Goal: Understand process/instructions

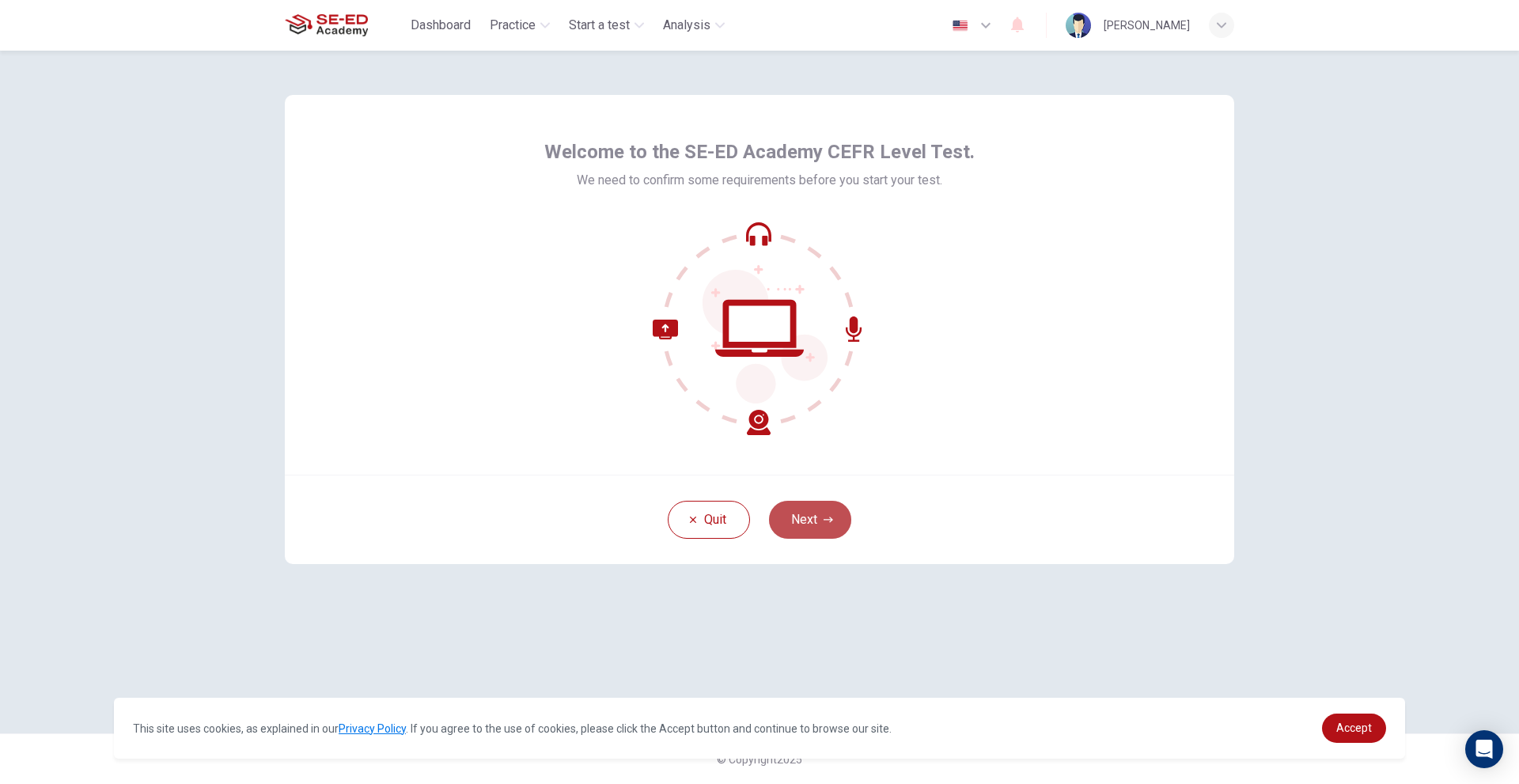
click at [814, 515] on button "Next" at bounding box center [809, 520] width 82 height 38
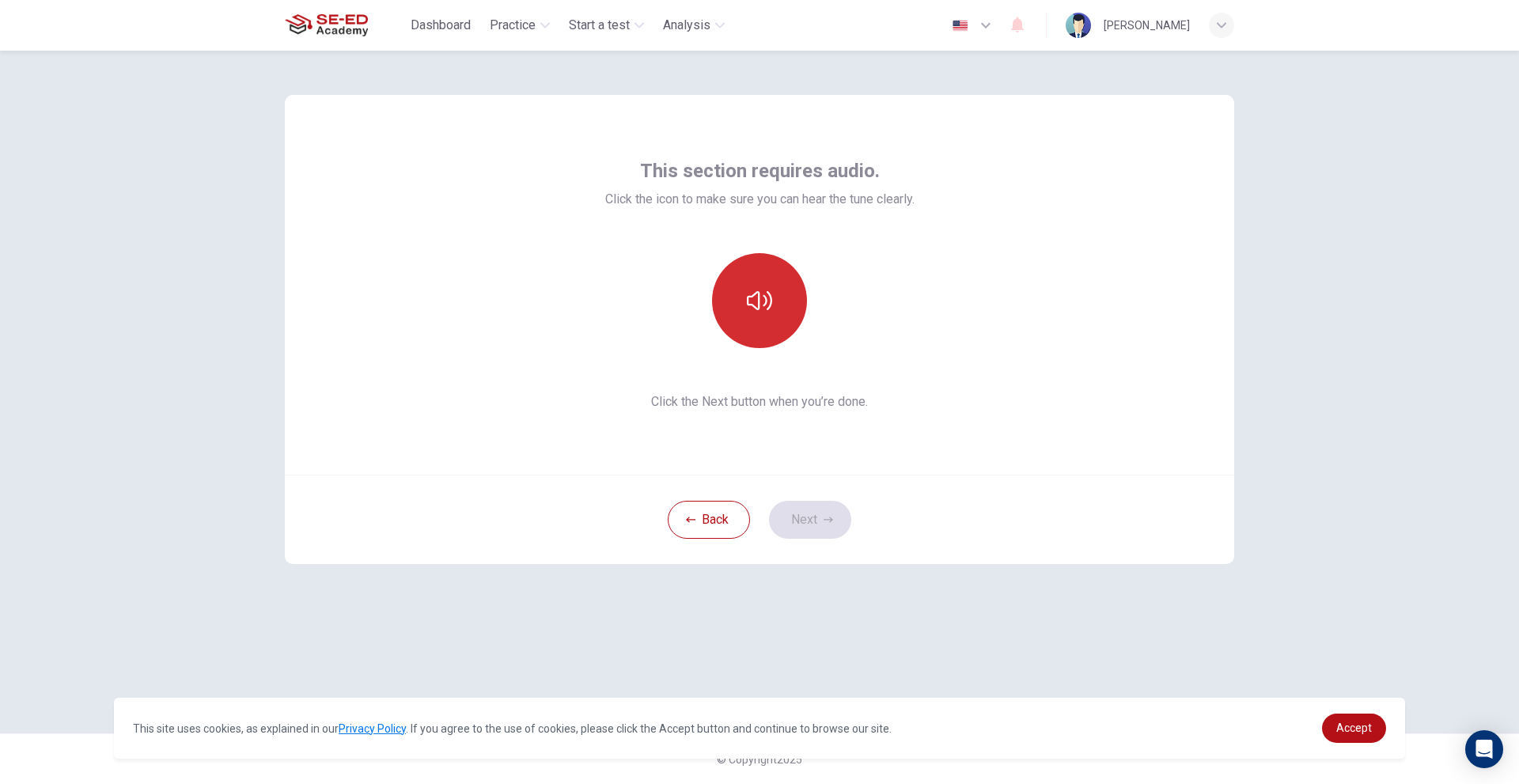
click at [781, 328] on button "button" at bounding box center [760, 301] width 95 height 95
click at [822, 519] on button "Next" at bounding box center [809, 520] width 82 height 38
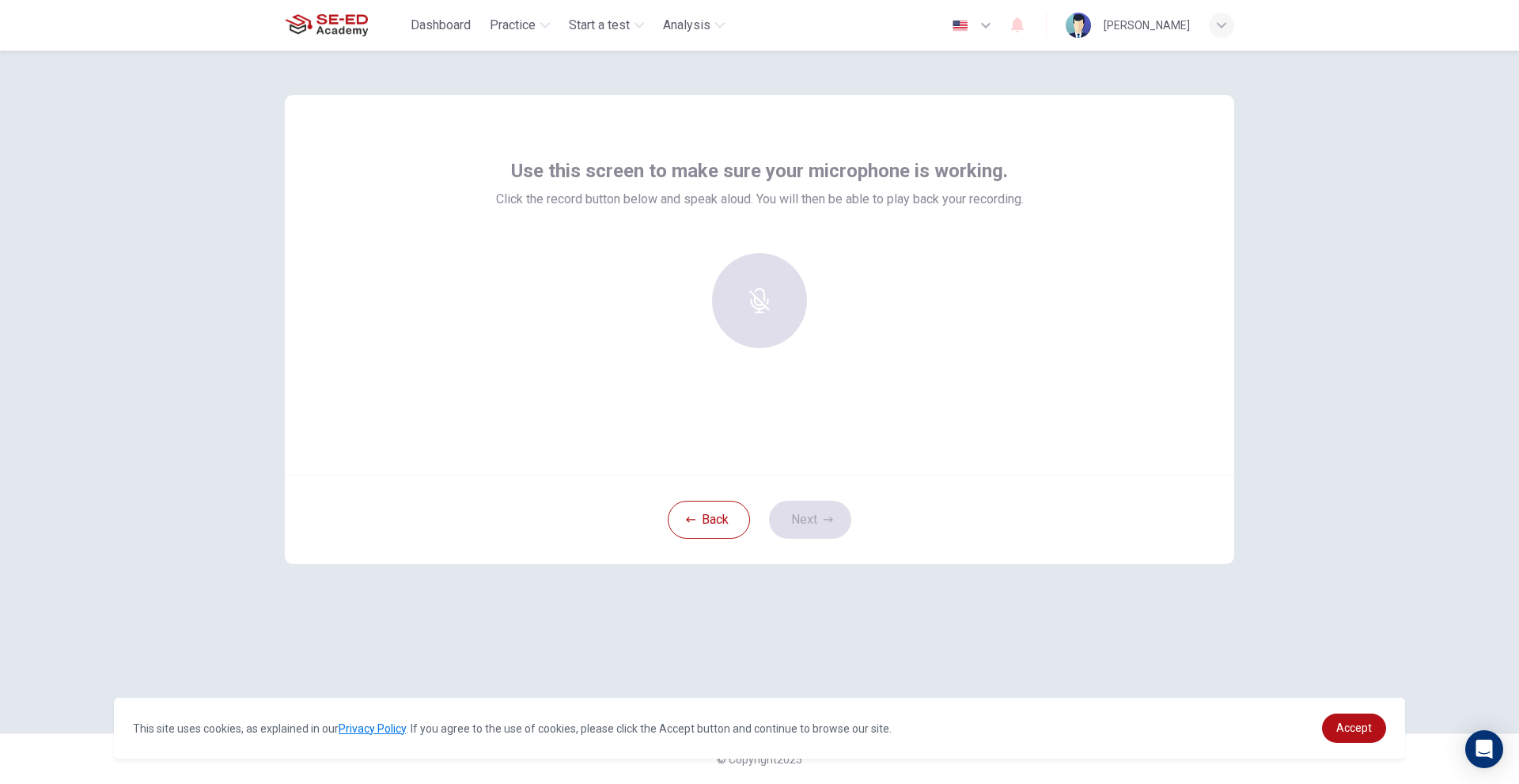
click at [879, 454] on div "Use this screen to make sure your microphone is working. Click the record butto…" at bounding box center [760, 285] width 950 height 380
click at [751, 298] on div at bounding box center [760, 301] width 171 height 95
click at [770, 296] on div at bounding box center [760, 301] width 171 height 95
click at [939, 370] on div "Use this screen to make sure your microphone is working. Click the record butto…" at bounding box center [760, 285] width 950 height 380
click at [973, 318] on div at bounding box center [760, 307] width 528 height 107
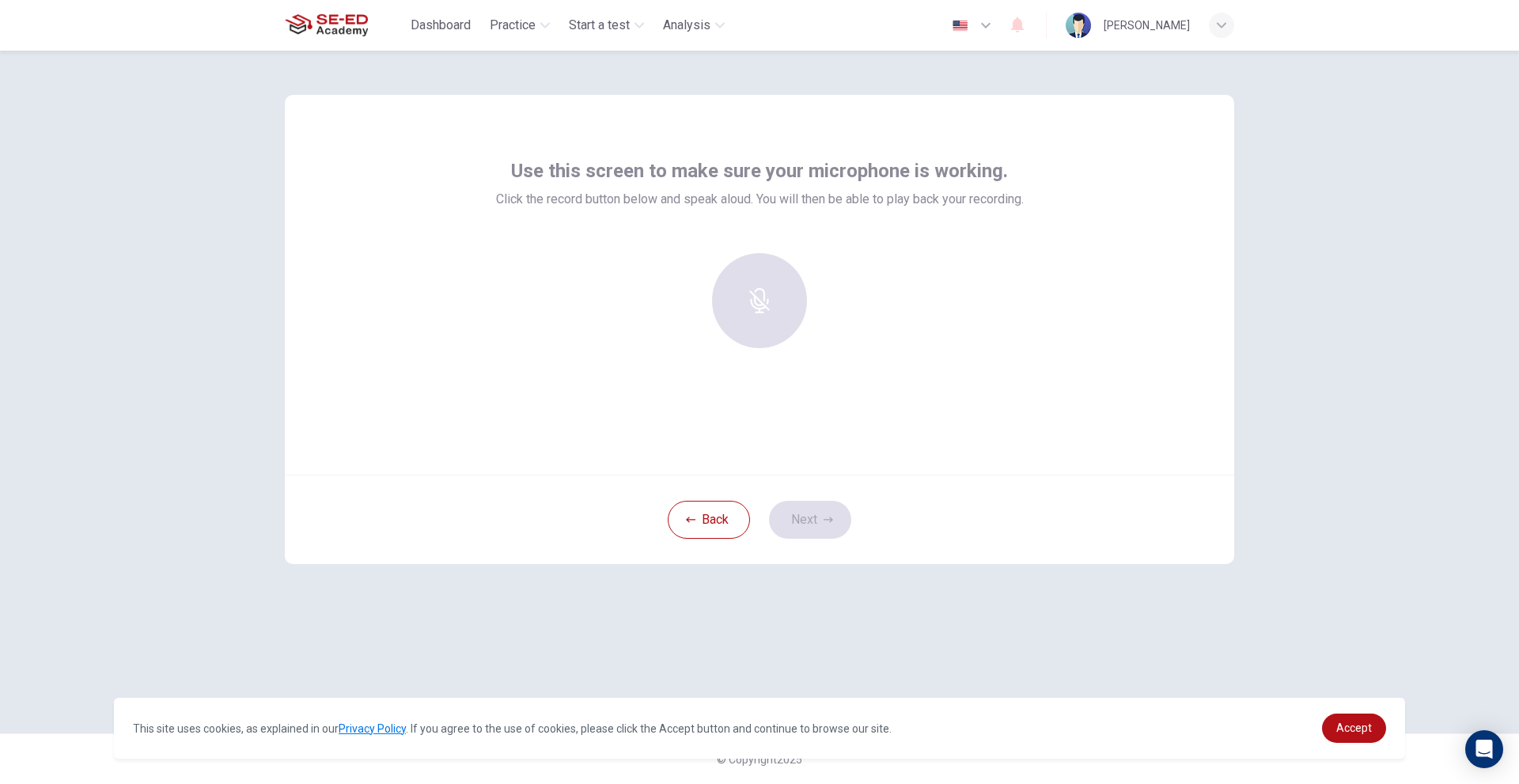
click at [747, 315] on div at bounding box center [760, 301] width 171 height 95
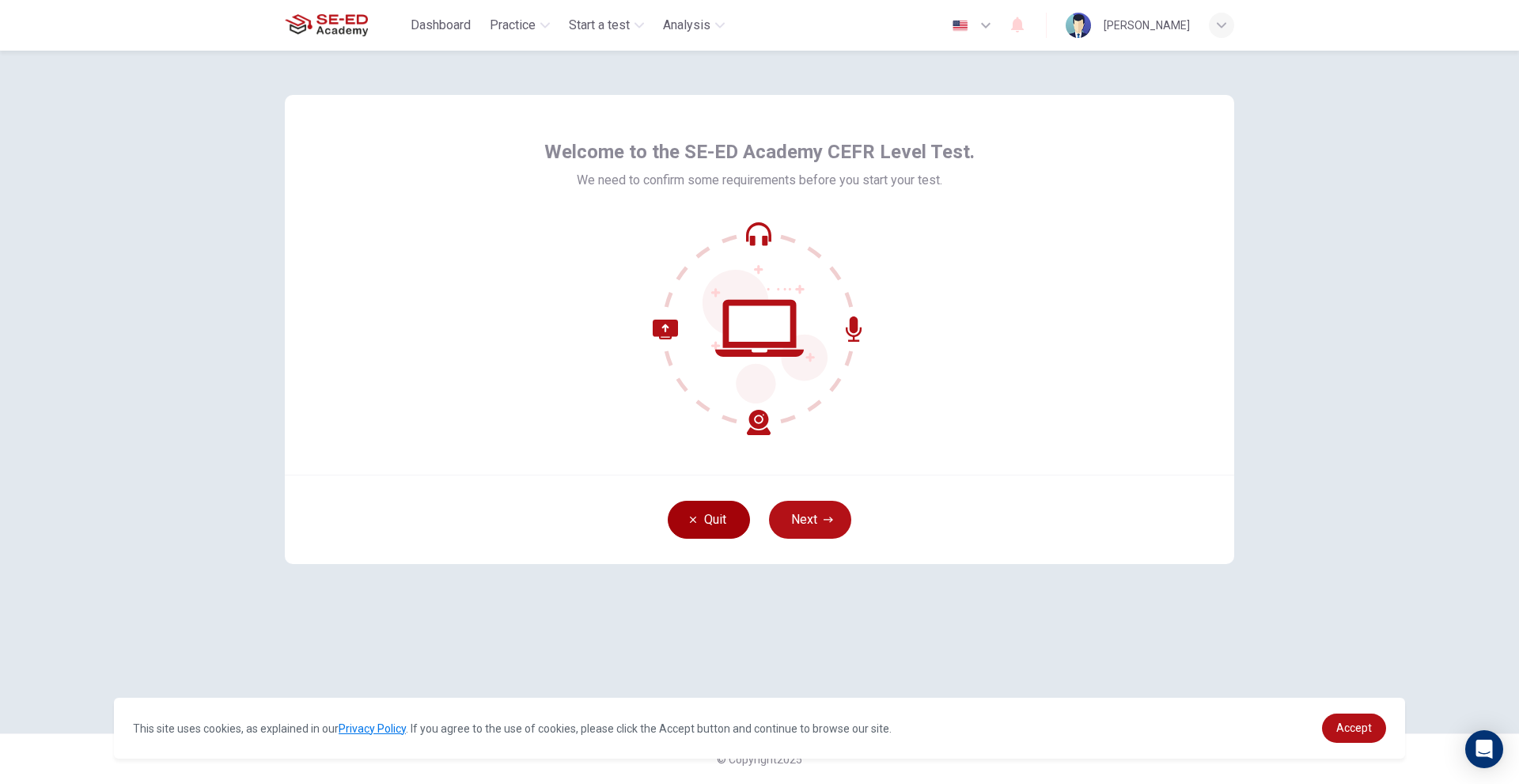
click at [702, 531] on button "Quit" at bounding box center [709, 520] width 82 height 38
